Goal: Check status: Check status

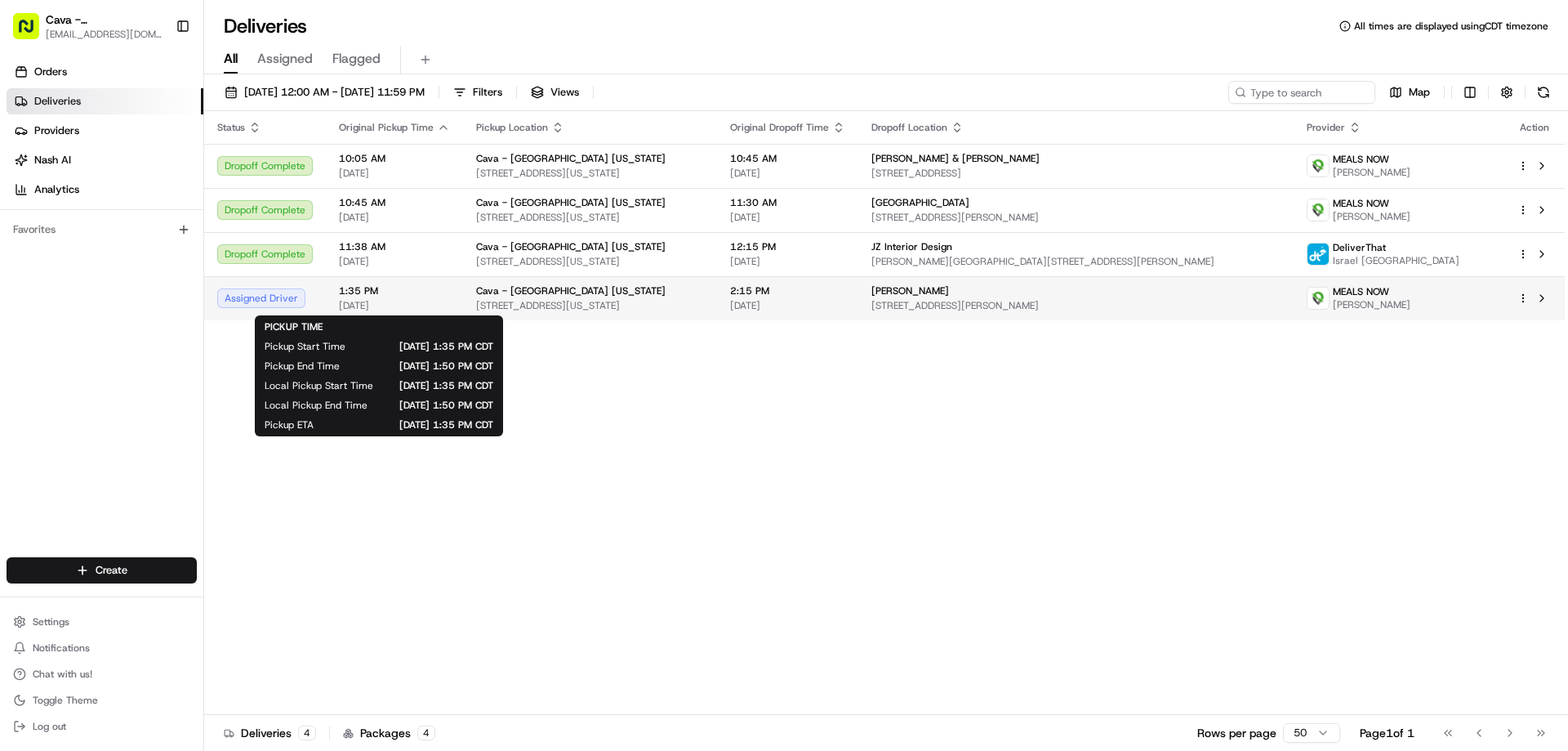
click at [422, 292] on span "1:35 PM" at bounding box center [394, 291] width 111 height 13
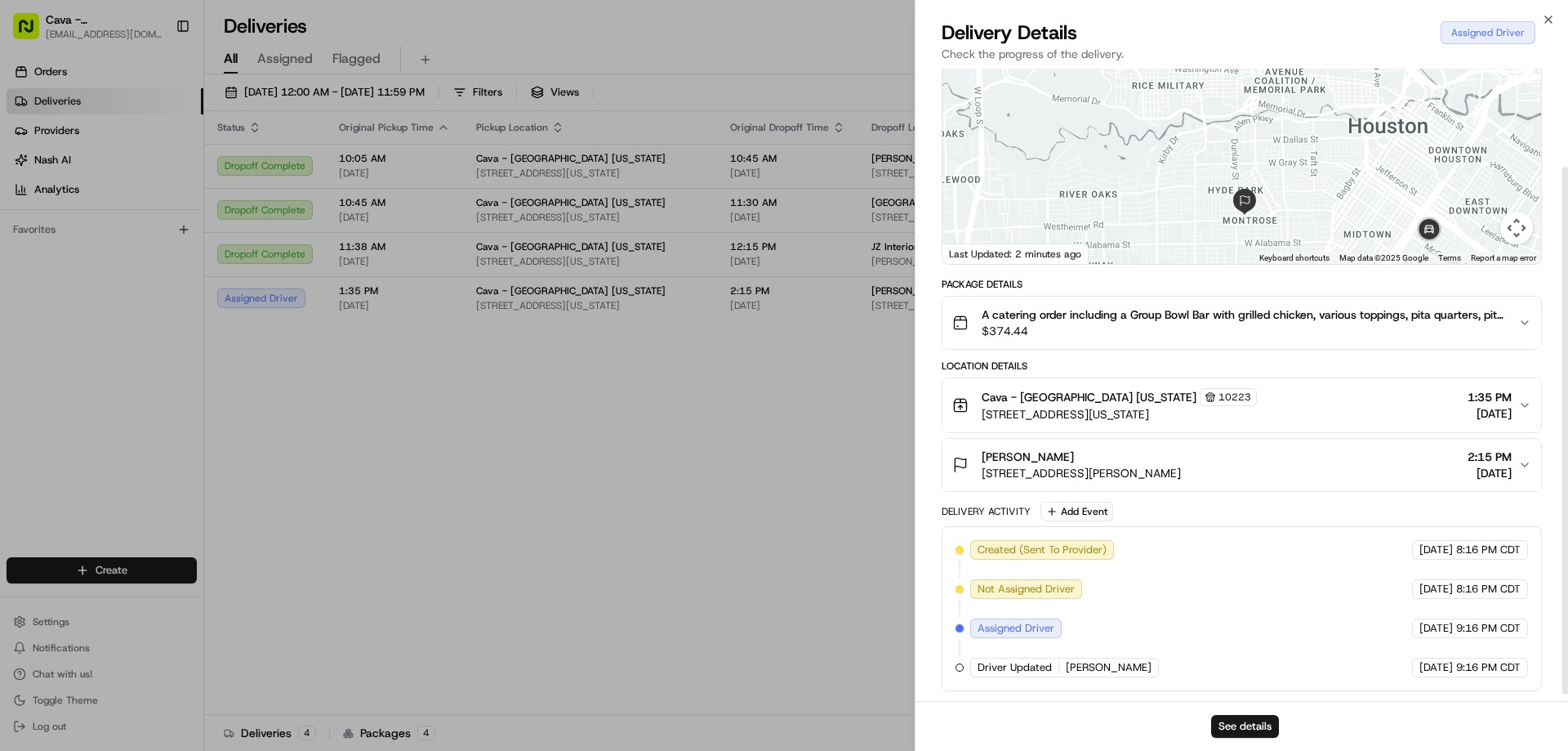
scroll to position [126, 0]
